Goal: Information Seeking & Learning: Learn about a topic

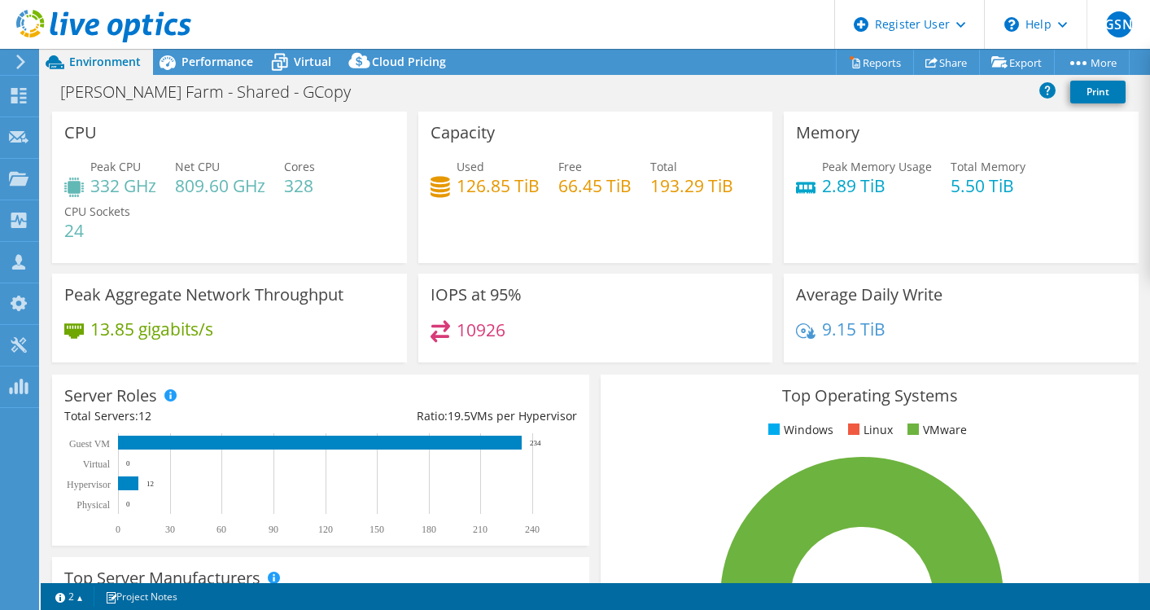
select select "[GEOGRAPHIC_DATA]"
select select "AUD"
select select "[GEOGRAPHIC_DATA]"
select select "AUD"
click at [203, 60] on span "Performance" at bounding box center [218, 61] width 72 height 15
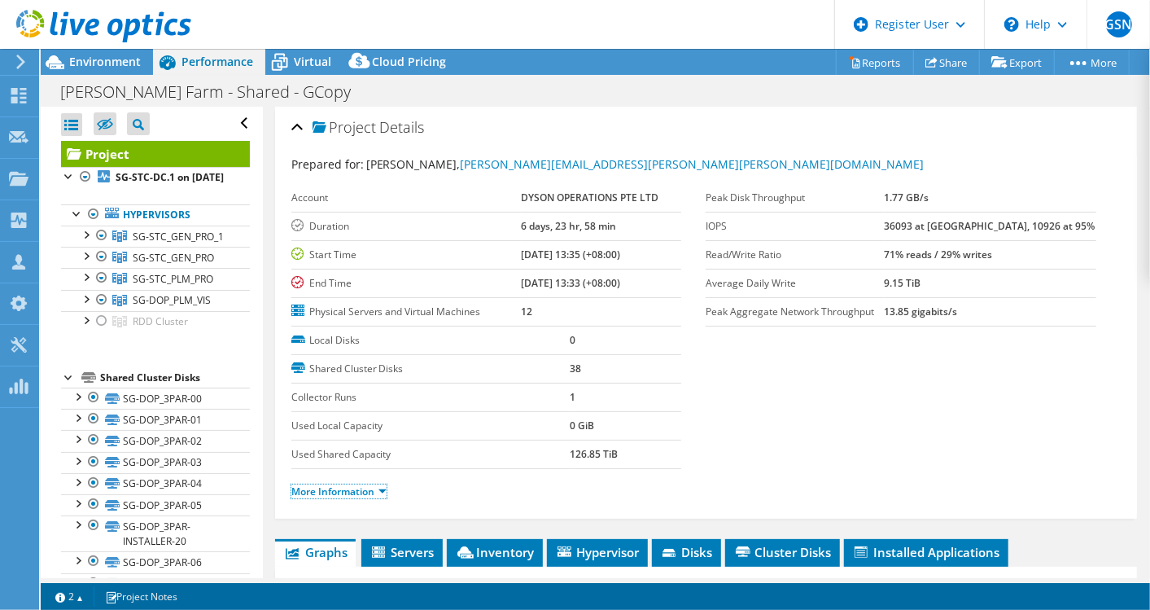
drag, startPoint x: 370, startPoint y: 491, endPoint x: 514, endPoint y: 468, distance: 146.7
click at [371, 490] on link "More Information" at bounding box center [338, 491] width 95 height 14
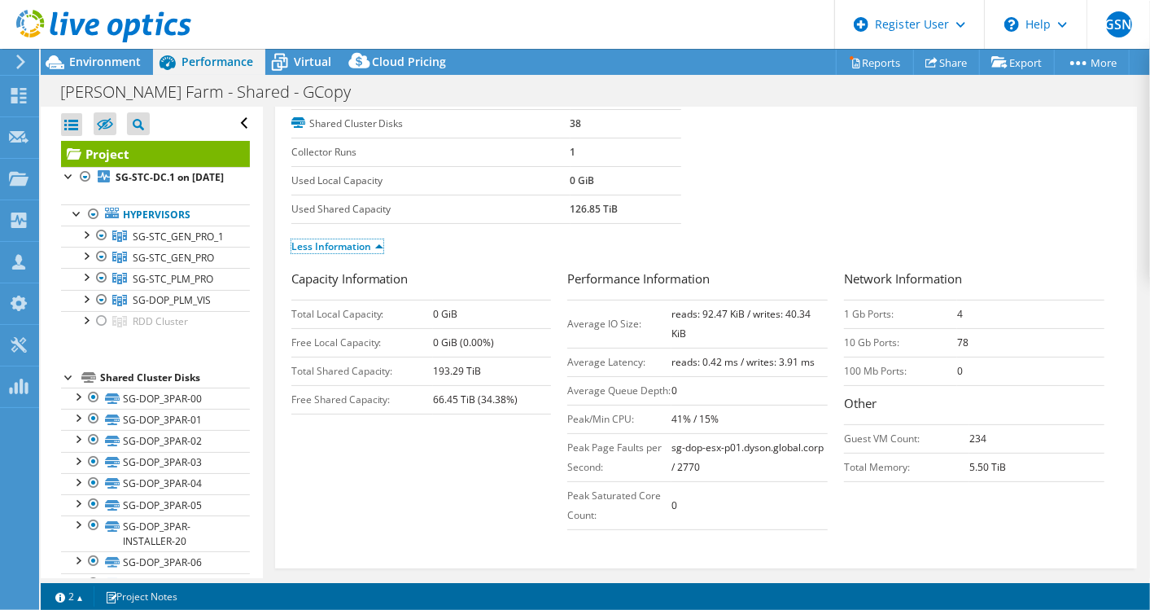
scroll to position [271, 0]
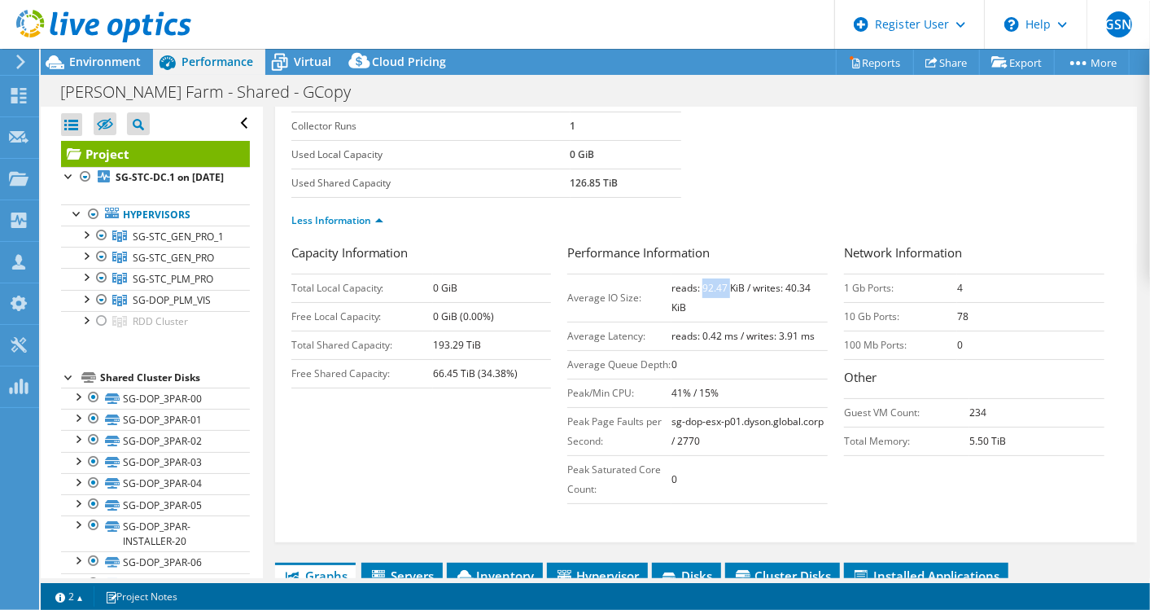
drag, startPoint x: 695, startPoint y: 283, endPoint x: 723, endPoint y: 283, distance: 27.7
click at [723, 283] on b "reads: 92.47 KiB / writes: 40.34 KiB" at bounding box center [740, 297] width 139 height 33
